Goal: Task Accomplishment & Management: Complete application form

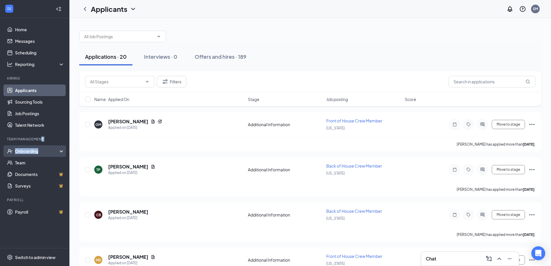
click at [47, 151] on li "Team Management Onboarding Team Documents Surveys" at bounding box center [34, 164] width 69 height 55
click at [47, 150] on div "Onboarding" at bounding box center [37, 151] width 45 height 6
click at [46, 149] on div "Onboarding" at bounding box center [37, 151] width 45 height 6
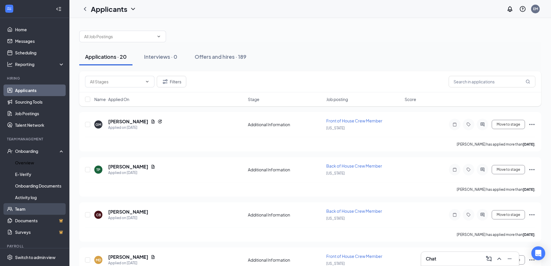
click at [38, 165] on link "Overview" at bounding box center [39, 163] width 49 height 12
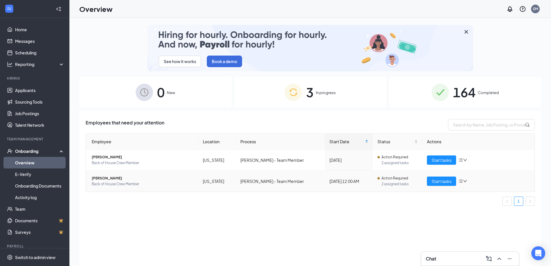
click at [432, 187] on td "Start tasks" at bounding box center [479, 181] width 112 height 21
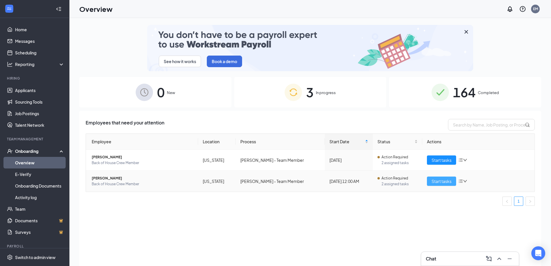
click at [436, 183] on span "Start tasks" at bounding box center [442, 181] width 20 height 6
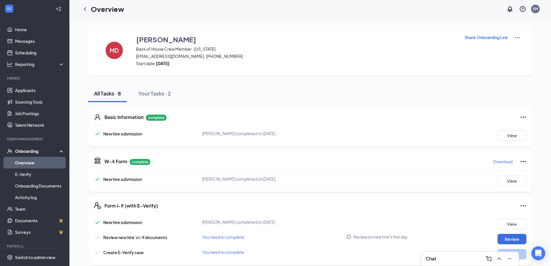
scroll to position [58, 0]
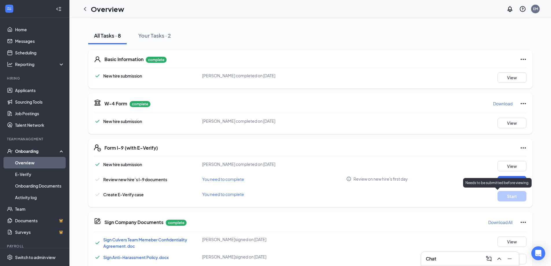
click at [504, 185] on div "Needs to be submitted before viewing." at bounding box center [497, 183] width 69 height 10
click at [511, 177] on button "Review" at bounding box center [512, 181] width 29 height 10
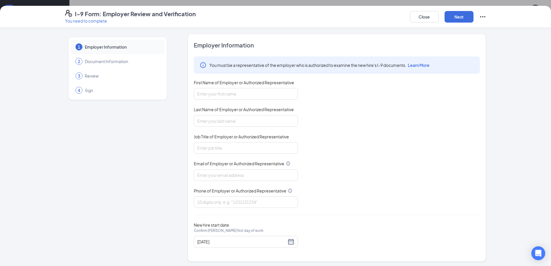
click at [279, 87] on div "First Name of Employer or Authorized Representative" at bounding box center [246, 84] width 104 height 8
click at [277, 96] on input "First Name of Employer or Authorized Representative" at bounding box center [246, 94] width 104 height 12
type input "[PERSON_NAME]"
drag, startPoint x: 249, startPoint y: 122, endPoint x: 246, endPoint y: 126, distance: 5.1
click at [249, 122] on input "Last Name of Employer or Authorized Representative" at bounding box center [246, 121] width 104 height 12
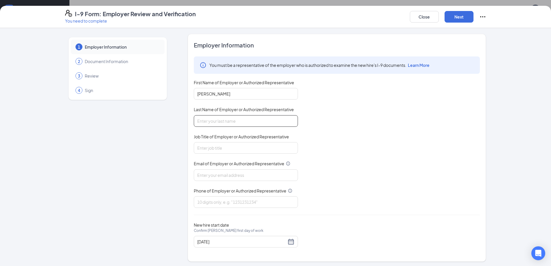
type input "[PERSON_NAME]"
drag, startPoint x: 236, startPoint y: 147, endPoint x: 235, endPoint y: 150, distance: 3.4
click at [236, 147] on input "Job Title of Employer or Authorized Representative" at bounding box center [246, 148] width 104 height 12
type input "Owner"
click at [228, 173] on input "Email of Employer or Authorized Representative" at bounding box center [246, 175] width 104 height 12
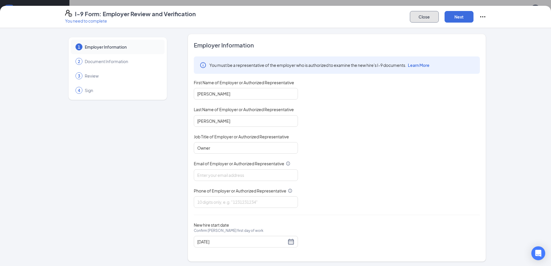
click at [411, 20] on button "Close" at bounding box center [424, 17] width 29 height 12
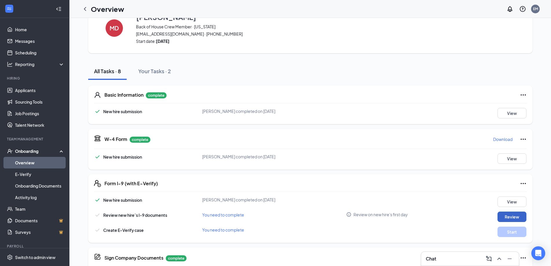
scroll to position [0, 0]
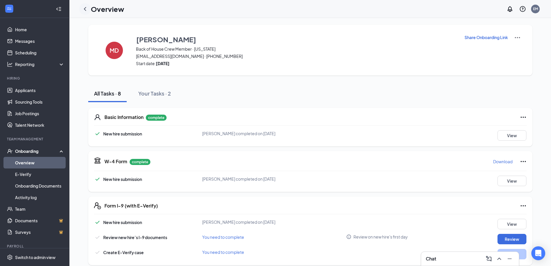
click at [81, 10] on div at bounding box center [85, 9] width 12 height 12
click at [82, 10] on icon "ChevronLeft" at bounding box center [85, 8] width 7 height 7
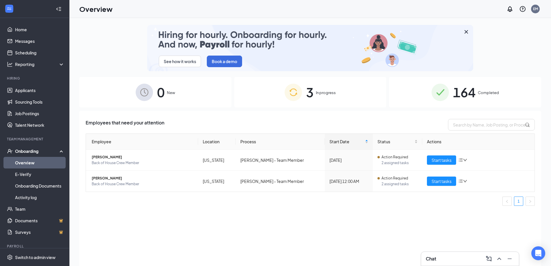
click at [428, 81] on div "164 Completed" at bounding box center [465, 92] width 152 height 30
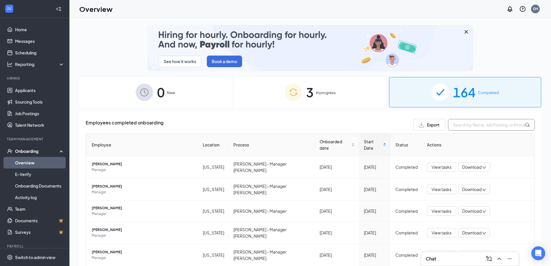
click at [472, 125] on input "text" at bounding box center [491, 125] width 87 height 12
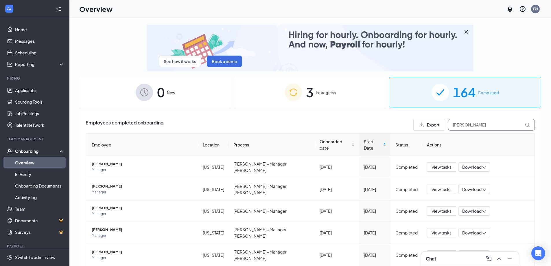
type input "[PERSON_NAME]"
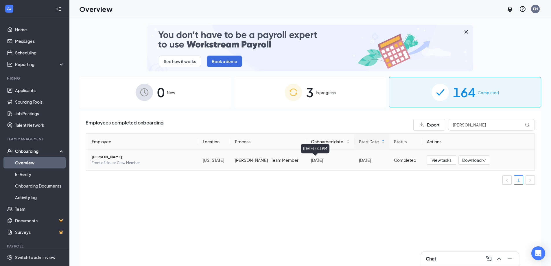
click at [338, 161] on div "[DATE]" at bounding box center [330, 160] width 39 height 6
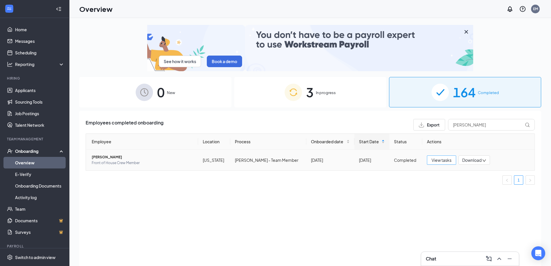
click at [441, 159] on span "View tasks" at bounding box center [442, 160] width 20 height 6
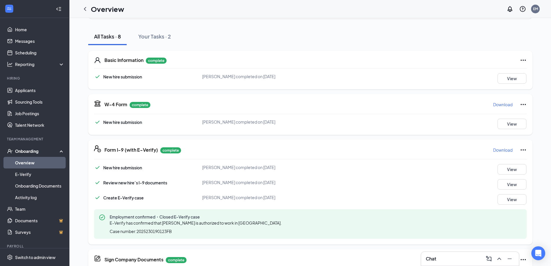
scroll to position [58, 0]
click at [508, 199] on button "View" at bounding box center [512, 198] width 29 height 10
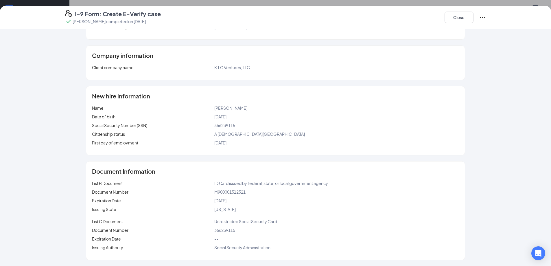
scroll to position [0, 0]
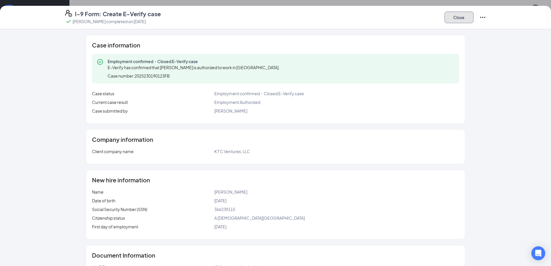
click at [460, 16] on button "Close" at bounding box center [459, 18] width 29 height 12
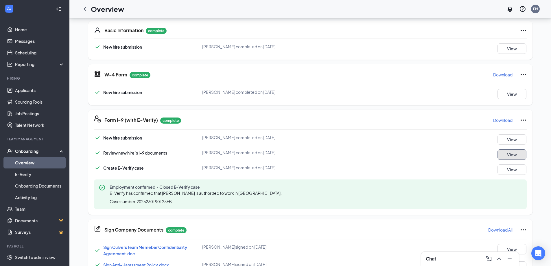
click at [514, 157] on button "View" at bounding box center [512, 154] width 29 height 10
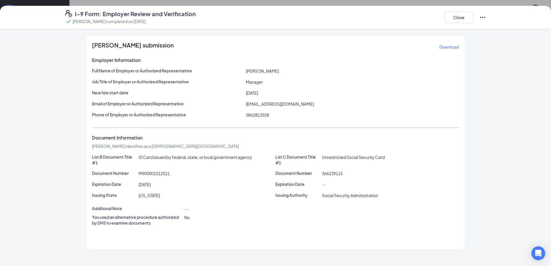
click at [283, 105] on span "[EMAIL_ADDRESS][DOMAIN_NAME]" at bounding box center [280, 103] width 68 height 5
copy span "[EMAIL_ADDRESS][DOMAIN_NAME]"
drag, startPoint x: 463, startPoint y: 18, endPoint x: 427, endPoint y: 22, distance: 36.1
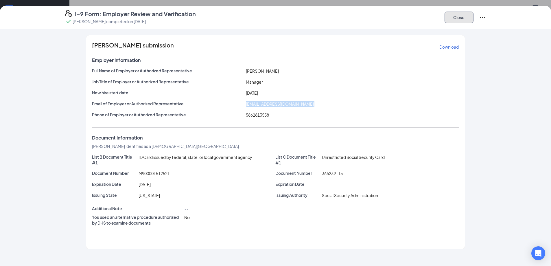
click at [462, 18] on button "Close" at bounding box center [459, 18] width 29 height 12
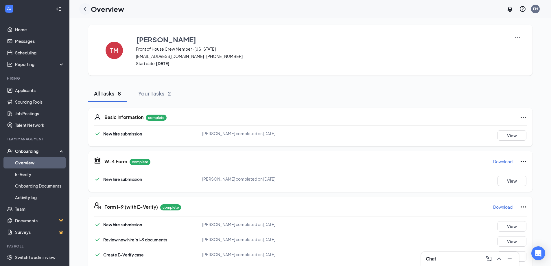
click at [89, 13] on div at bounding box center [85, 9] width 12 height 12
click at [88, 12] on icon "ChevronLeft" at bounding box center [85, 8] width 7 height 7
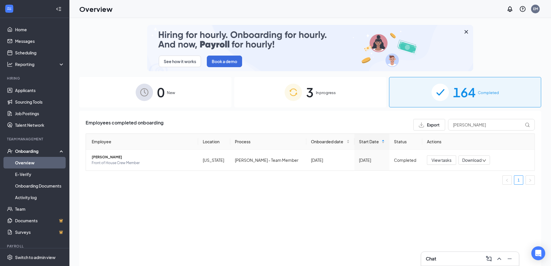
click at [298, 101] on img at bounding box center [293, 92] width 17 height 17
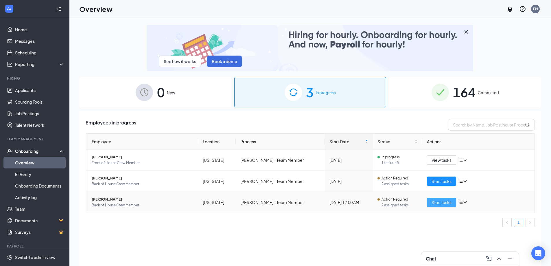
click at [431, 206] on button "Start tasks" at bounding box center [441, 202] width 29 height 9
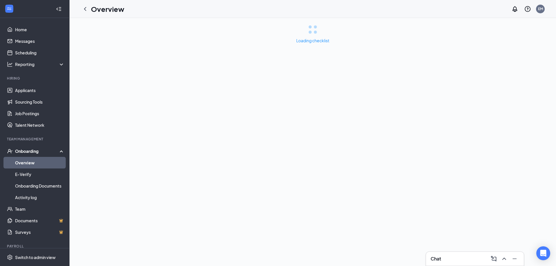
click at [430, 204] on div "Loading checklist" at bounding box center [312, 142] width 486 height 248
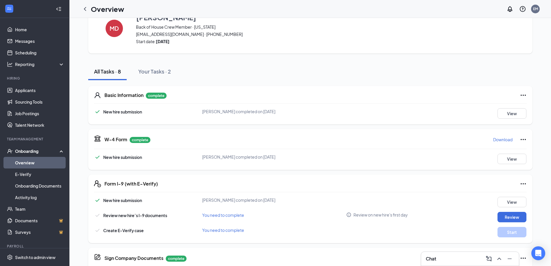
scroll to position [58, 0]
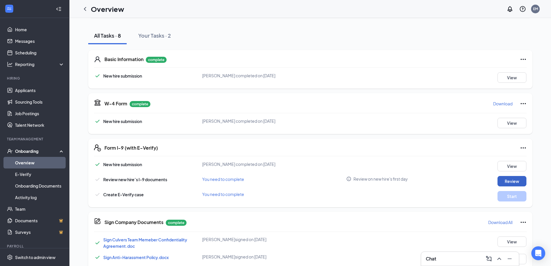
click at [501, 182] on button "Review" at bounding box center [512, 181] width 29 height 10
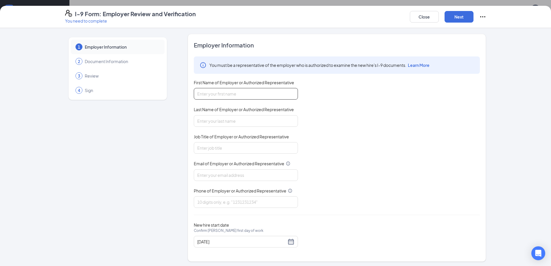
drag, startPoint x: 287, startPoint y: 93, endPoint x: 285, endPoint y: 95, distance: 3.2
click at [287, 93] on input "First Name of Employer or Authorized Representative" at bounding box center [246, 94] width 104 height 12
type input "[PERSON_NAME]"
type input "Manager"
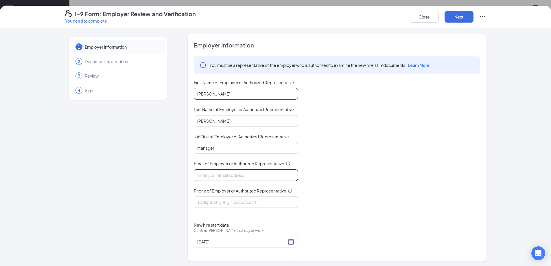
type input "v"
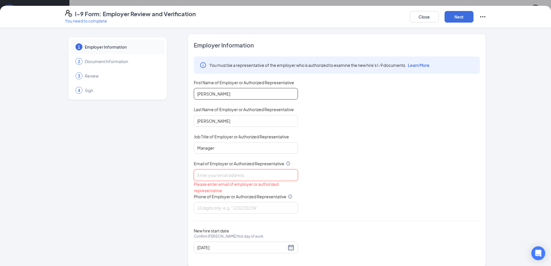
paste input "[EMAIL_ADDRESS][DOMAIN_NAME]"
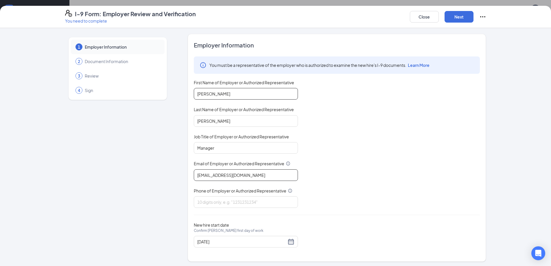
type input "[EMAIL_ADDRESS][DOMAIN_NAME]"
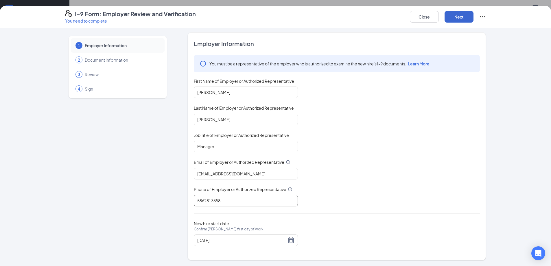
type input "5862813558"
click at [455, 21] on button "Next" at bounding box center [459, 17] width 29 height 12
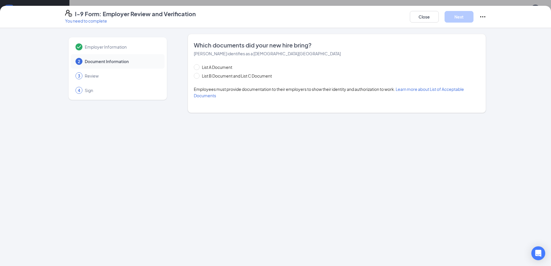
scroll to position [0, 0]
click at [237, 76] on span "List B Document and List C Document" at bounding box center [237, 76] width 75 height 6
click at [198, 76] on input "List B Document and List C Document" at bounding box center [196, 75] width 4 height 4
radio input "true"
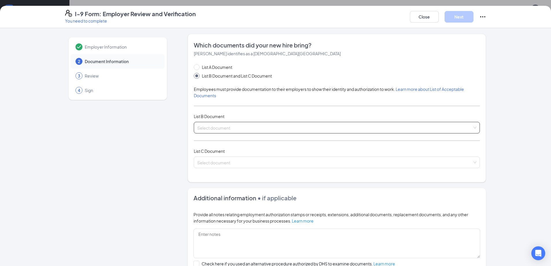
drag, startPoint x: 256, startPoint y: 120, endPoint x: 258, endPoint y: 126, distance: 6.2
click at [256, 121] on div "List A Document List B Document and List C Document Employees must provide docu…" at bounding box center [337, 119] width 286 height 111
click at [260, 126] on input "search" at bounding box center [334, 126] width 275 height 9
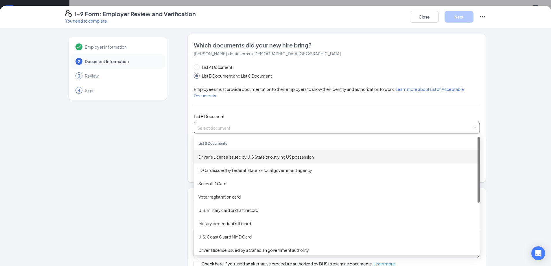
click at [264, 159] on div "Driver’s License issued by U.S State or outlying US possession" at bounding box center [337, 157] width 277 height 6
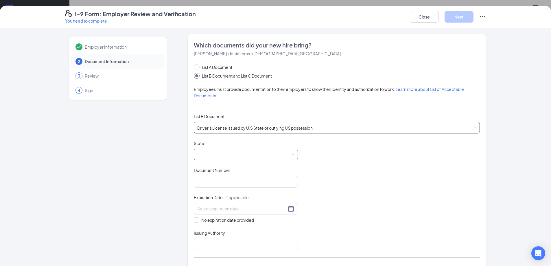
drag, startPoint x: 290, startPoint y: 153, endPoint x: 286, endPoint y: 153, distance: 3.8
click at [289, 153] on span at bounding box center [245, 154] width 97 height 11
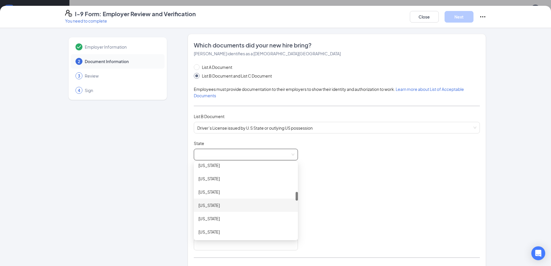
scroll to position [289, 0]
click at [251, 198] on div "[US_STATE]" at bounding box center [246, 200] width 95 height 6
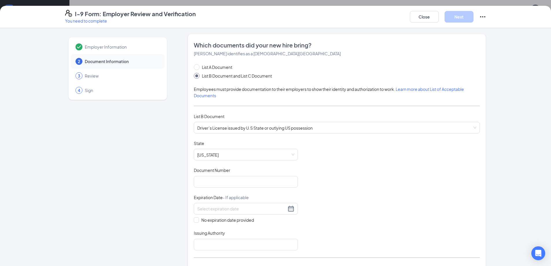
click at [258, 175] on div "Document Number" at bounding box center [246, 171] width 104 height 8
click at [265, 181] on input "Document Number" at bounding box center [246, 182] width 104 height 12
type input "D552571396409"
click at [249, 212] on input at bounding box center [241, 208] width 89 height 6
type input "[DATE]"
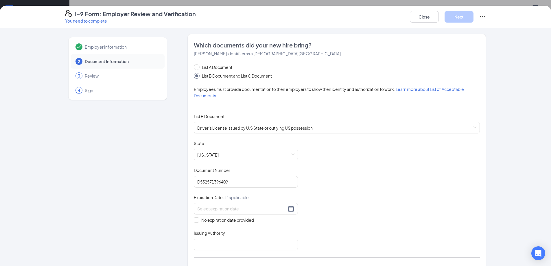
drag, startPoint x: 339, startPoint y: 214, endPoint x: 337, endPoint y: 217, distance: 3.1
click at [338, 214] on div "Document Title Driver’s License issued by U.S State or outlying US possession S…" at bounding box center [337, 195] width 286 height 110
click at [282, 208] on input at bounding box center [241, 208] width 89 height 6
type input "[DATE]"
click at [320, 241] on div "Document Title Driver’s License issued by U.S State or outlying US possession S…" at bounding box center [337, 195] width 286 height 110
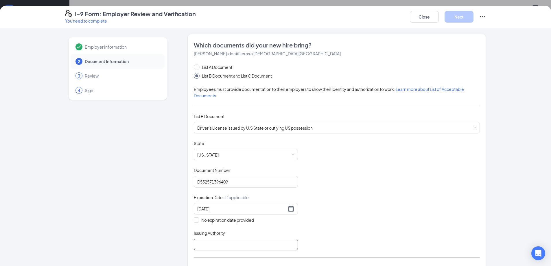
click at [245, 248] on input "Issuing Authority" at bounding box center [246, 245] width 104 height 12
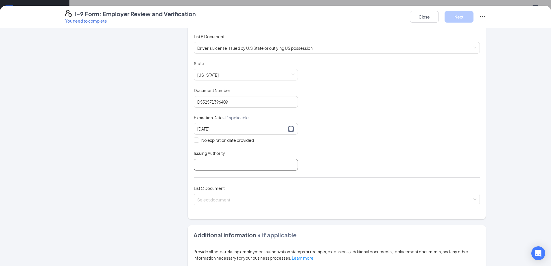
scroll to position [87, 0]
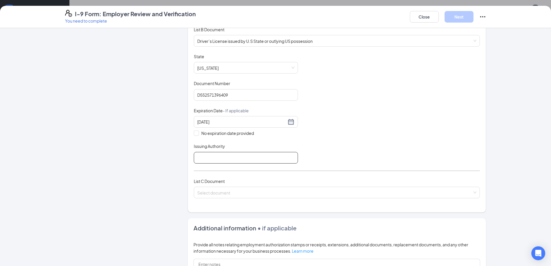
click at [250, 159] on input "Issuing Authority" at bounding box center [246, 158] width 104 height 12
type input "[US_STATE]"
click at [243, 189] on input "search" at bounding box center [334, 191] width 275 height 9
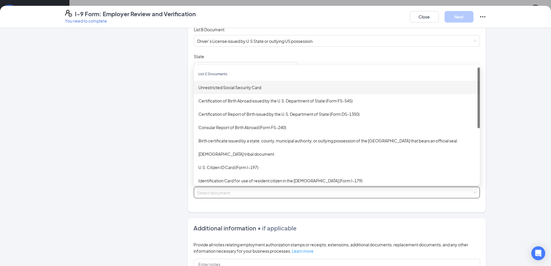
click at [265, 89] on div "Unrestricted Social Security Card" at bounding box center [337, 87] width 277 height 6
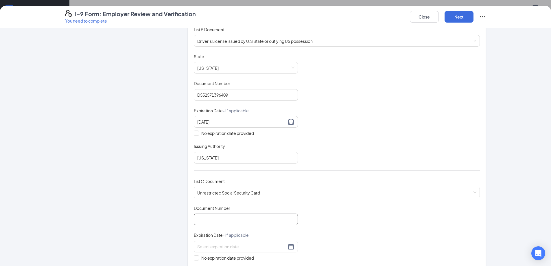
click at [254, 217] on input "Document Number" at bounding box center [246, 220] width 104 height 12
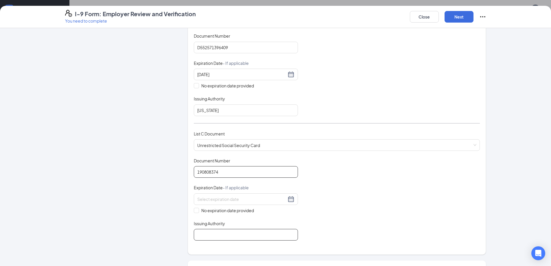
scroll to position [145, 0]
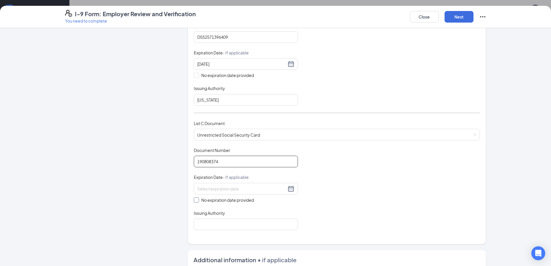
type input "190808374"
click at [230, 203] on span "No expiration date provided" at bounding box center [227, 200] width 57 height 6
click at [198, 201] on input "No expiration date provided" at bounding box center [196, 199] width 4 height 4
checkbox input "true"
click at [243, 229] on input "Issuing Authority" at bounding box center [246, 226] width 104 height 12
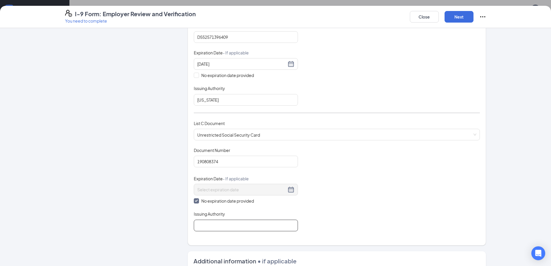
type input "Social Security Administration"
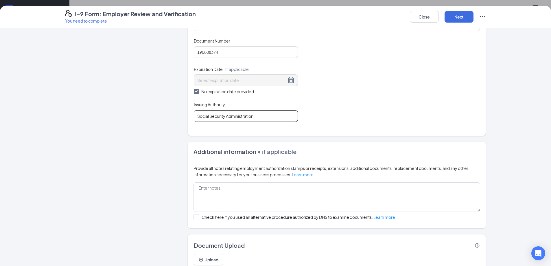
scroll to position [277, 0]
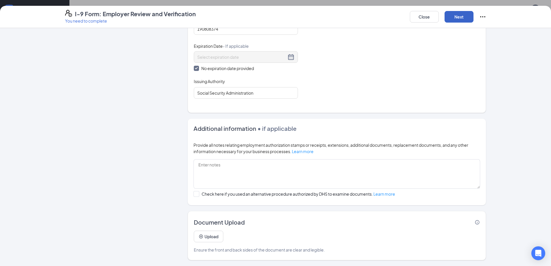
click at [460, 19] on button "Next" at bounding box center [459, 17] width 29 height 12
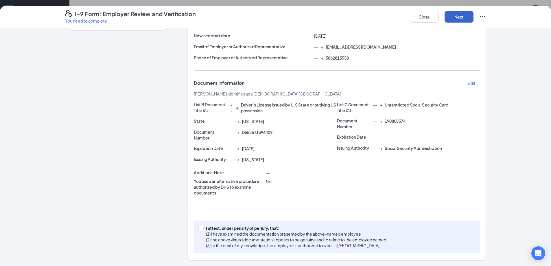
scroll to position [70, 0]
click at [254, 227] on p "I attest, under penalty of perjury, that:" at bounding box center [296, 228] width 181 height 6
click at [203, 227] on input "I attest, under penalty of [PERSON_NAME], that: (1) I have examined the documen…" at bounding box center [201, 228] width 4 height 4
checkbox input "true"
click at [462, 18] on button "Next" at bounding box center [459, 17] width 29 height 12
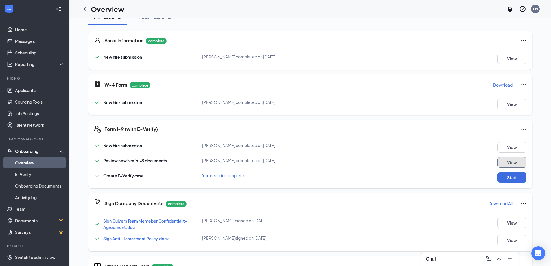
scroll to position [87, 0]
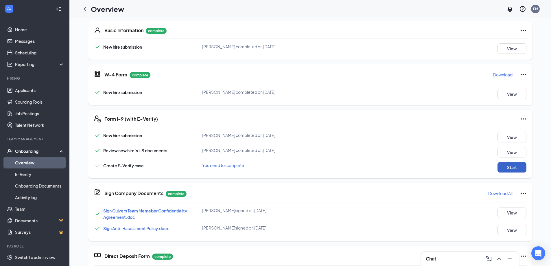
click at [521, 167] on button "Start" at bounding box center [512, 167] width 29 height 10
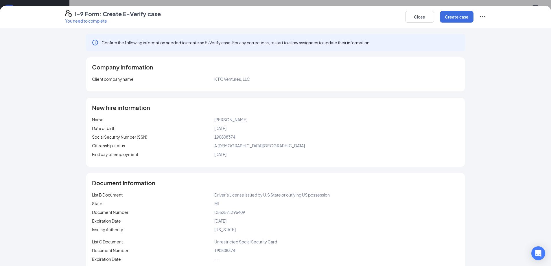
click at [470, 24] on div "I-9 Form: Create E-Verify case You need to complete Close Create case" at bounding box center [275, 17] width 551 height 22
click at [455, 20] on button "Create case" at bounding box center [457, 17] width 34 height 12
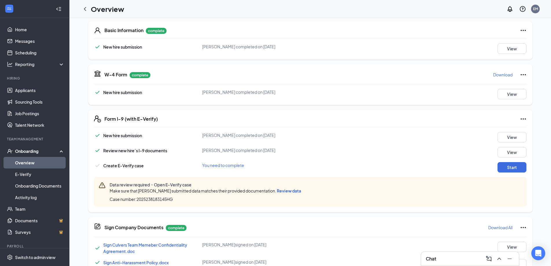
click at [296, 192] on span "Review data" at bounding box center [289, 190] width 24 height 5
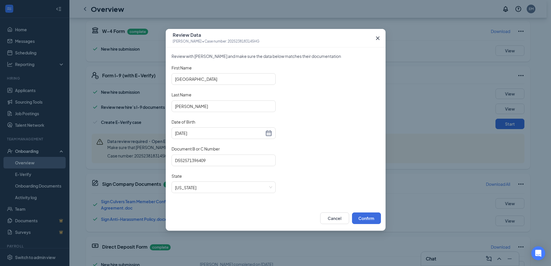
scroll to position [29, 0]
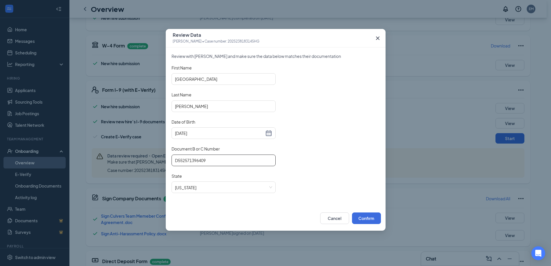
click at [236, 163] on input "D552571396409" at bounding box center [224, 161] width 104 height 12
click at [185, 162] on input "D552571396409" at bounding box center [224, 161] width 104 height 12
type input "D552571398409"
click at [379, 217] on button "Confirm" at bounding box center [366, 218] width 29 height 12
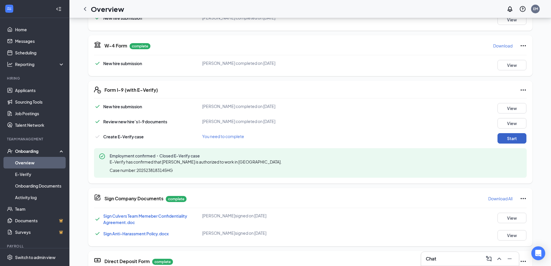
click at [507, 135] on button "Start" at bounding box center [512, 138] width 29 height 10
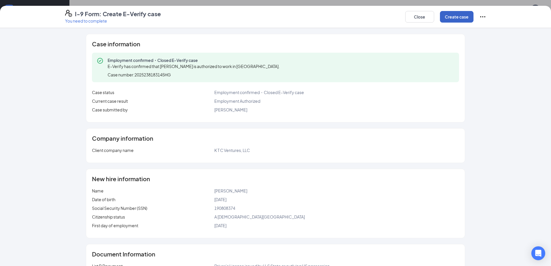
click at [458, 18] on button "Create case" at bounding box center [457, 17] width 34 height 12
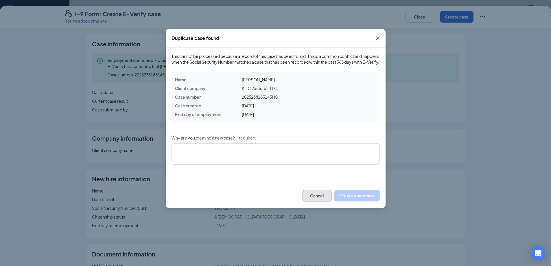
click at [318, 201] on button "Cancel" at bounding box center [317, 196] width 29 height 12
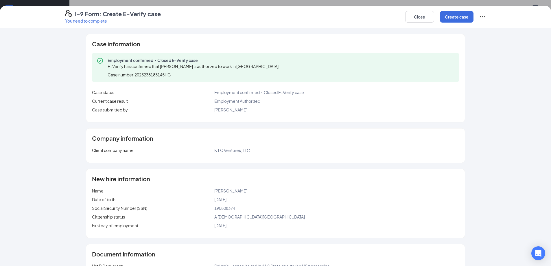
click at [412, 11] on div "Close Create case" at bounding box center [445, 17] width 81 height 14
click at [412, 18] on button "Close" at bounding box center [419, 17] width 29 height 12
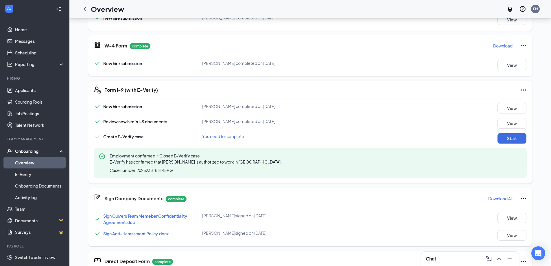
click at [414, 99] on div "Form I-9 (with E-Verify) New hire submission [PERSON_NAME] completed on [DATE] …" at bounding box center [310, 132] width 445 height 103
